Goal: Transaction & Acquisition: Book appointment/travel/reservation

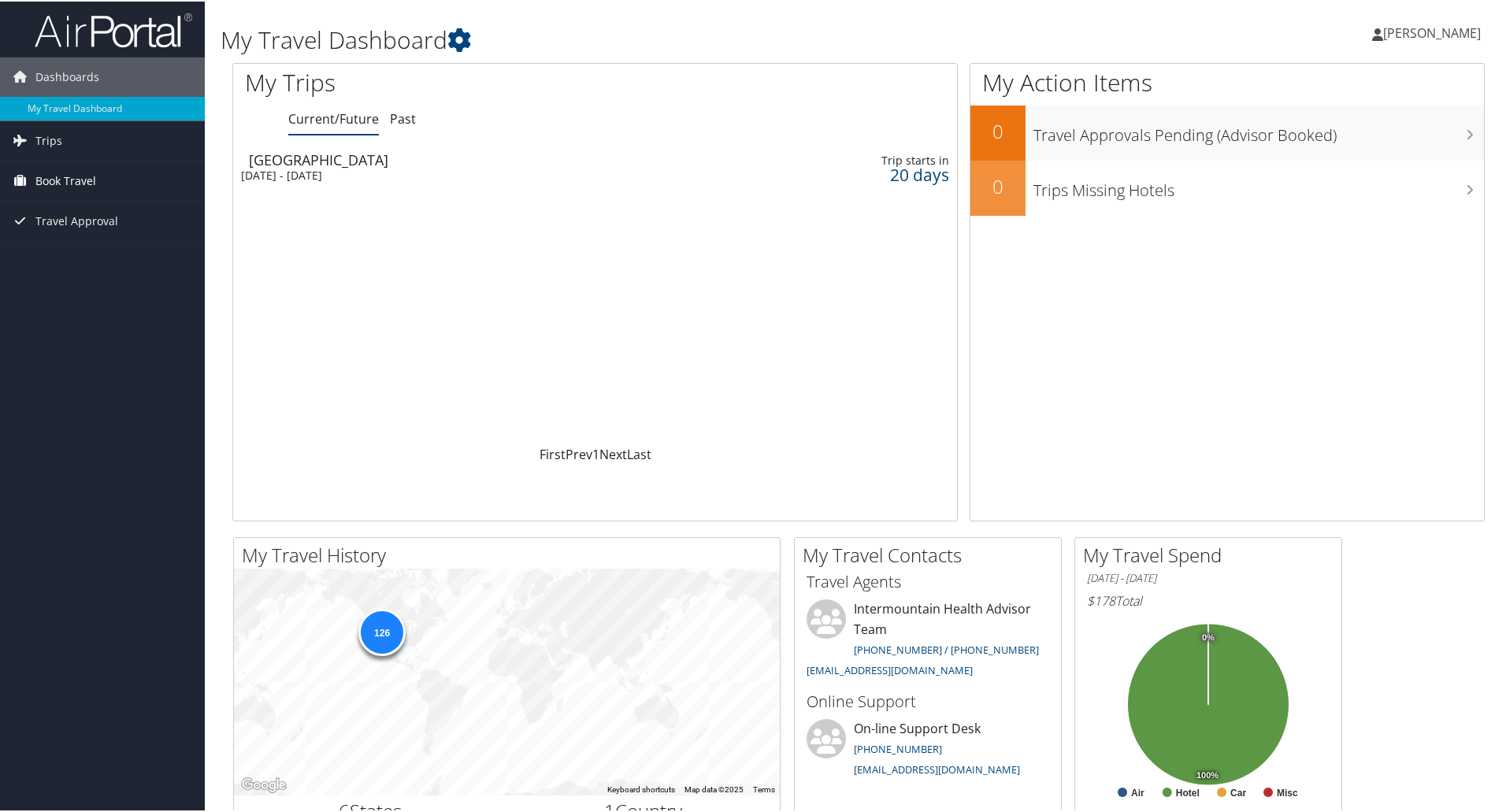
click at [64, 187] on span "Book Travel" at bounding box center [66, 179] width 60 height 40
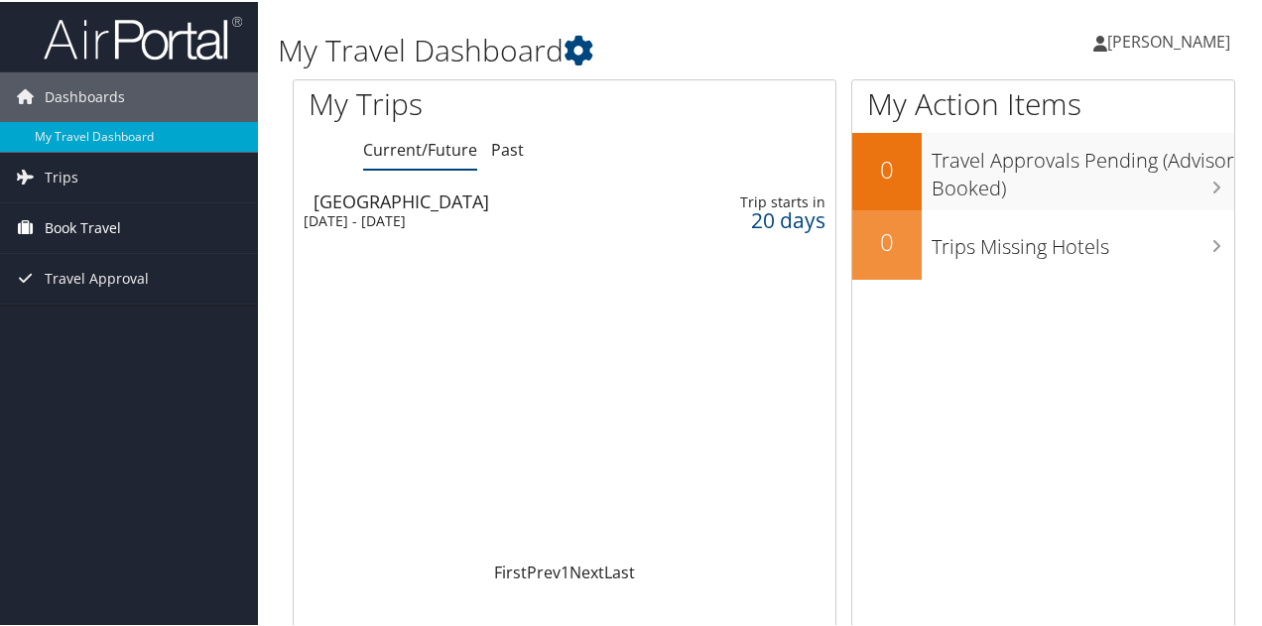
click at [74, 227] on span "Book Travel" at bounding box center [83, 226] width 76 height 50
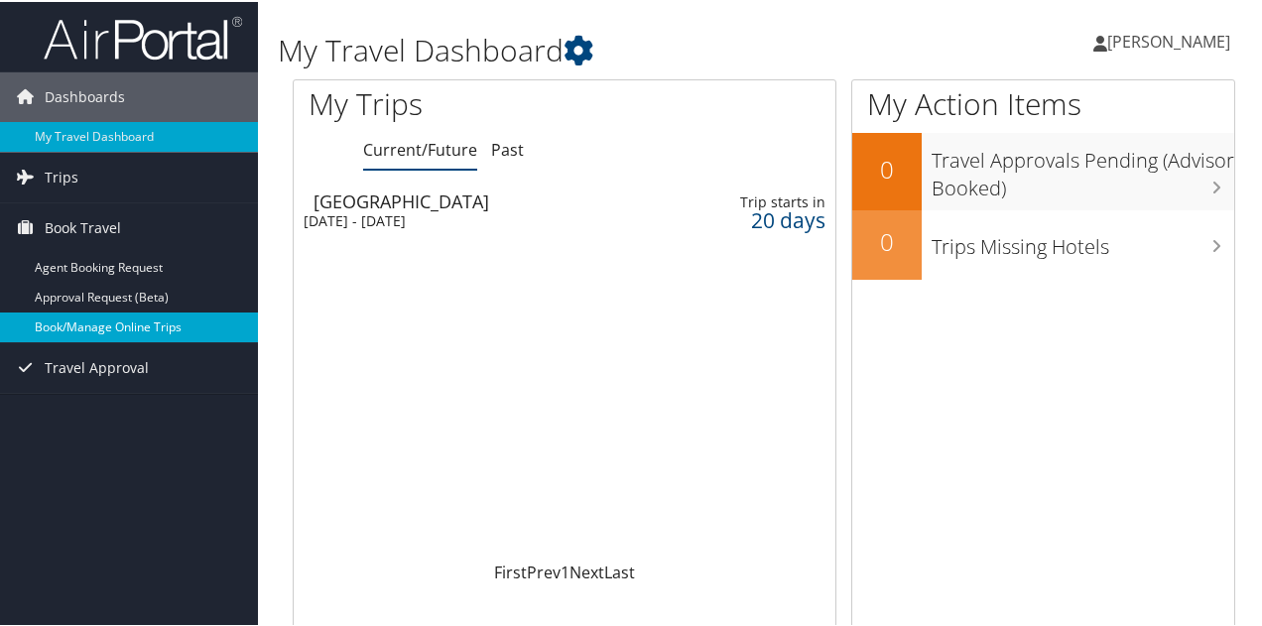
click at [112, 323] on link "Book/Manage Online Trips" at bounding box center [129, 326] width 258 height 30
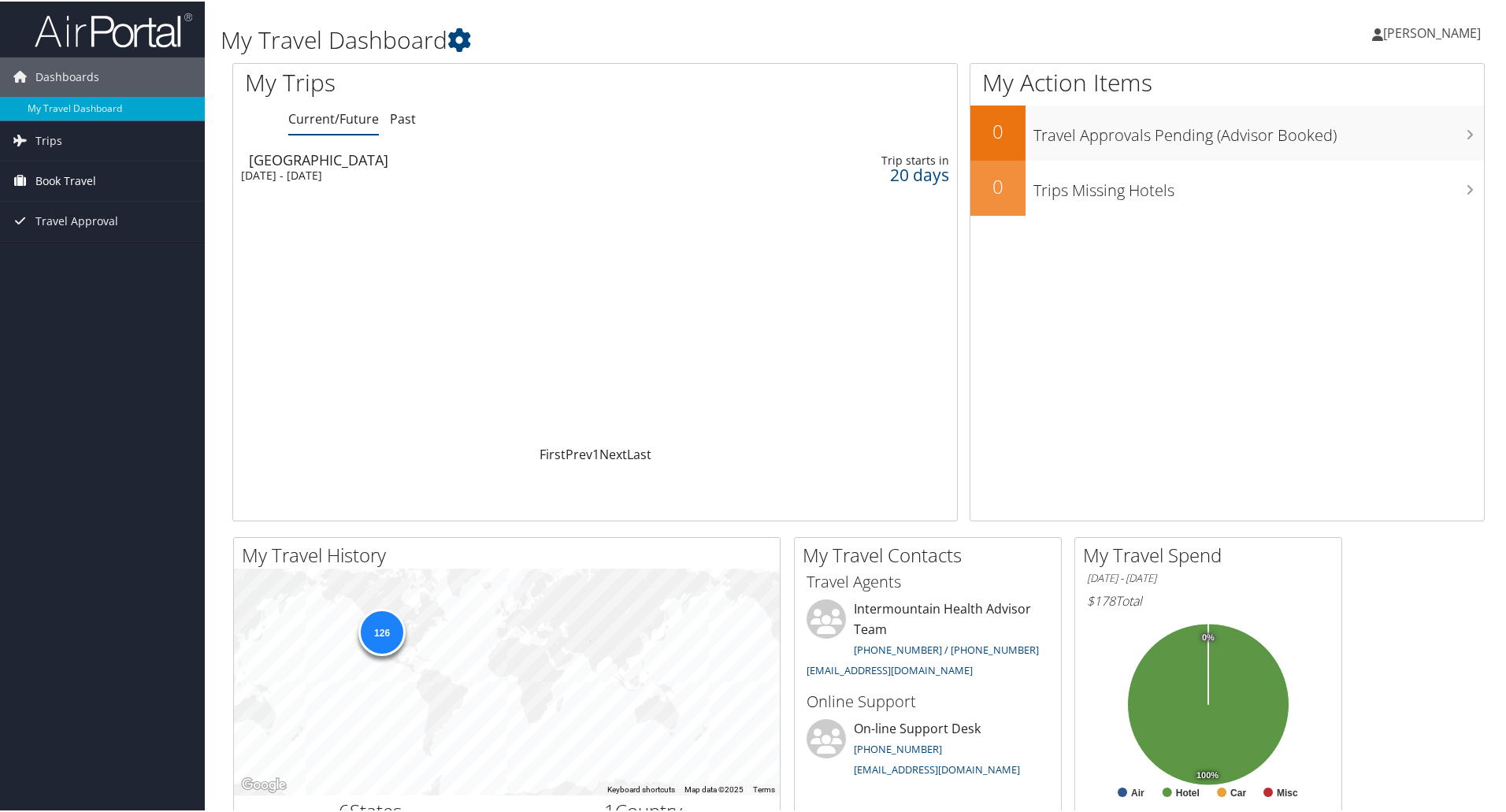
click at [75, 175] on span "Book Travel" at bounding box center [66, 179] width 60 height 40
click at [72, 252] on link "Book/Manage Online Trips" at bounding box center [102, 259] width 205 height 24
